Goal: Transaction & Acquisition: Purchase product/service

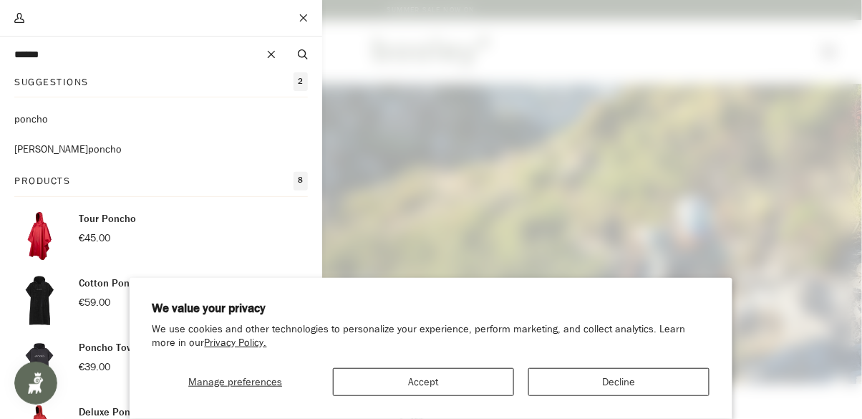
type input "******"
click at [31, 115] on mark "poncho" at bounding box center [31, 119] width 34 height 14
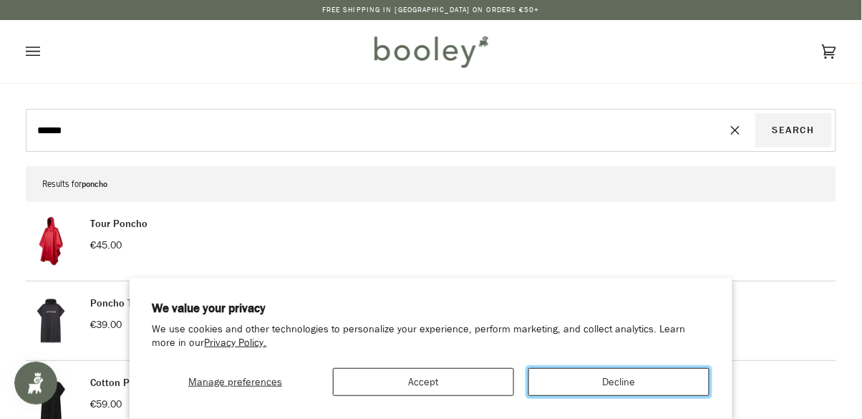
click at [590, 387] on button "Decline" at bounding box center [618, 382] width 181 height 28
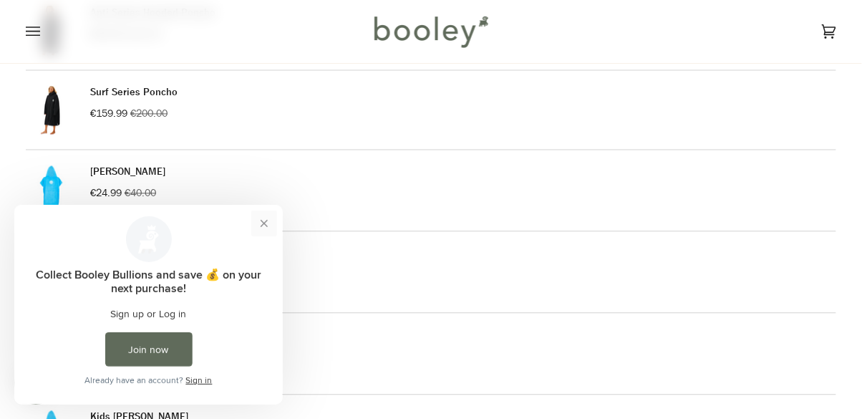
click at [257, 229] on button "Close prompt" at bounding box center [264, 223] width 26 height 26
